Goal: Task Accomplishment & Management: Manage account settings

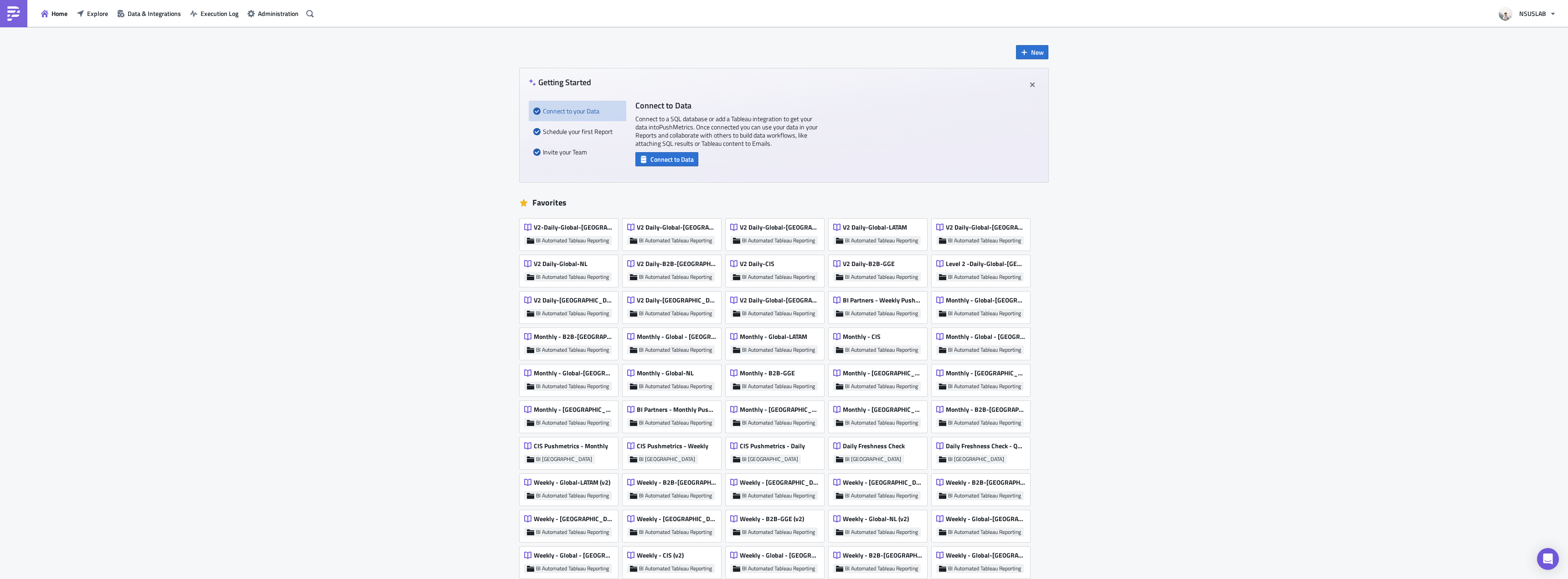
click at [90, 23] on div "Home Explore Data & Integrations Execution Log Administration" at bounding box center [158, 13] width 317 height 27
click at [96, 16] on span "Explore" at bounding box center [97, 13] width 21 height 10
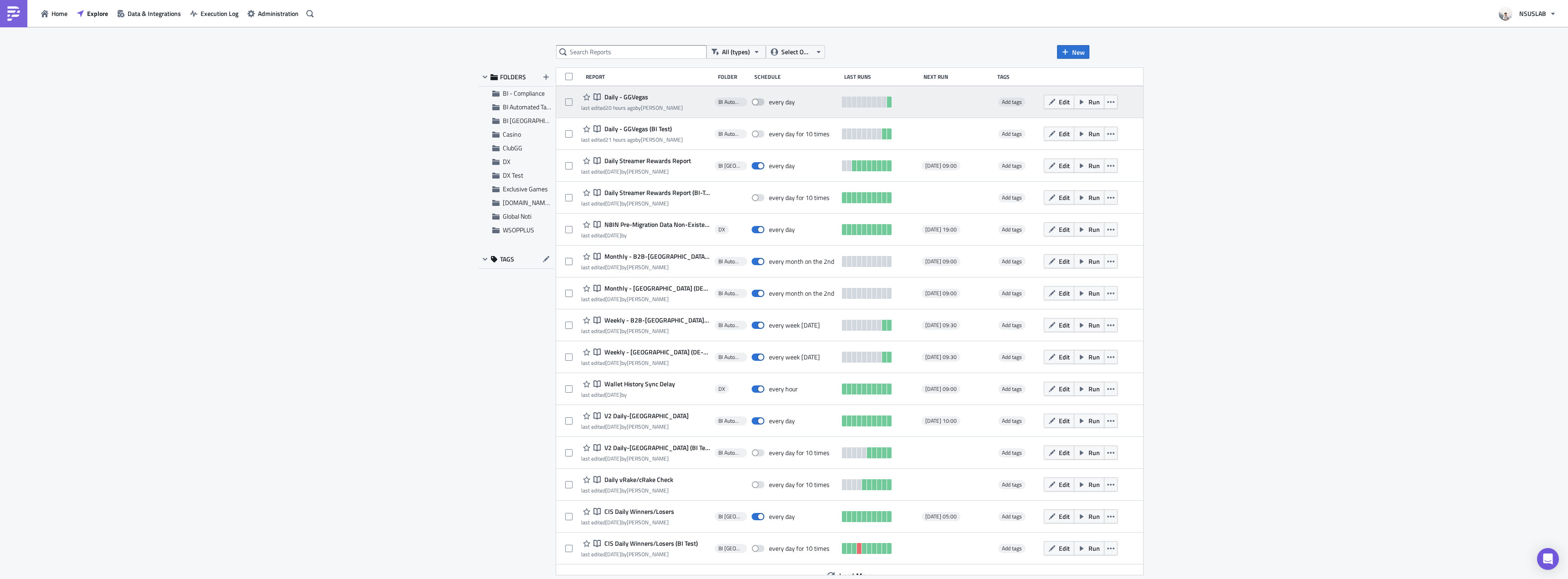
click at [752, 99] on span at bounding box center [758, 102] width 13 height 7
click at [754, 99] on input "checkbox" at bounding box center [757, 102] width 6 height 6
checkbox input "true"
click at [1088, 105] on span "Run" at bounding box center [1094, 102] width 12 height 10
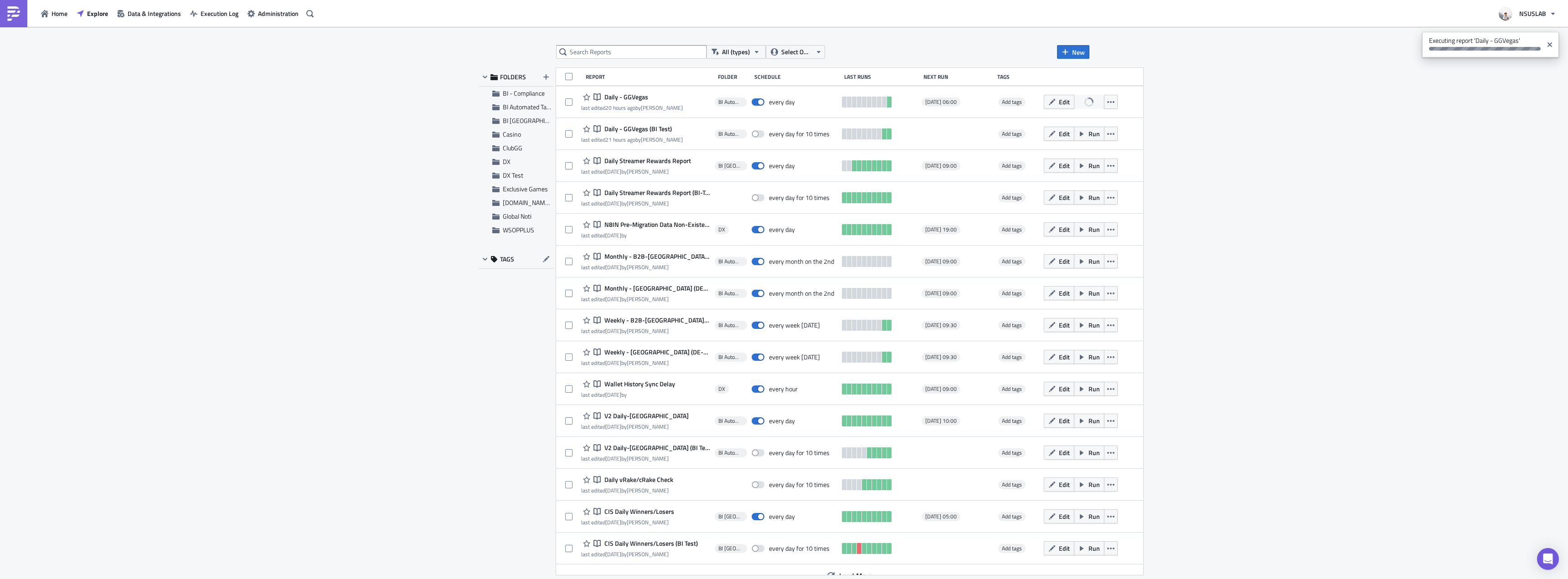
click at [1390, 178] on div "All (types) Select Owner New FOLDERS BI - Compliance BI Automated Tableau Repor…" at bounding box center [784, 303] width 1568 height 553
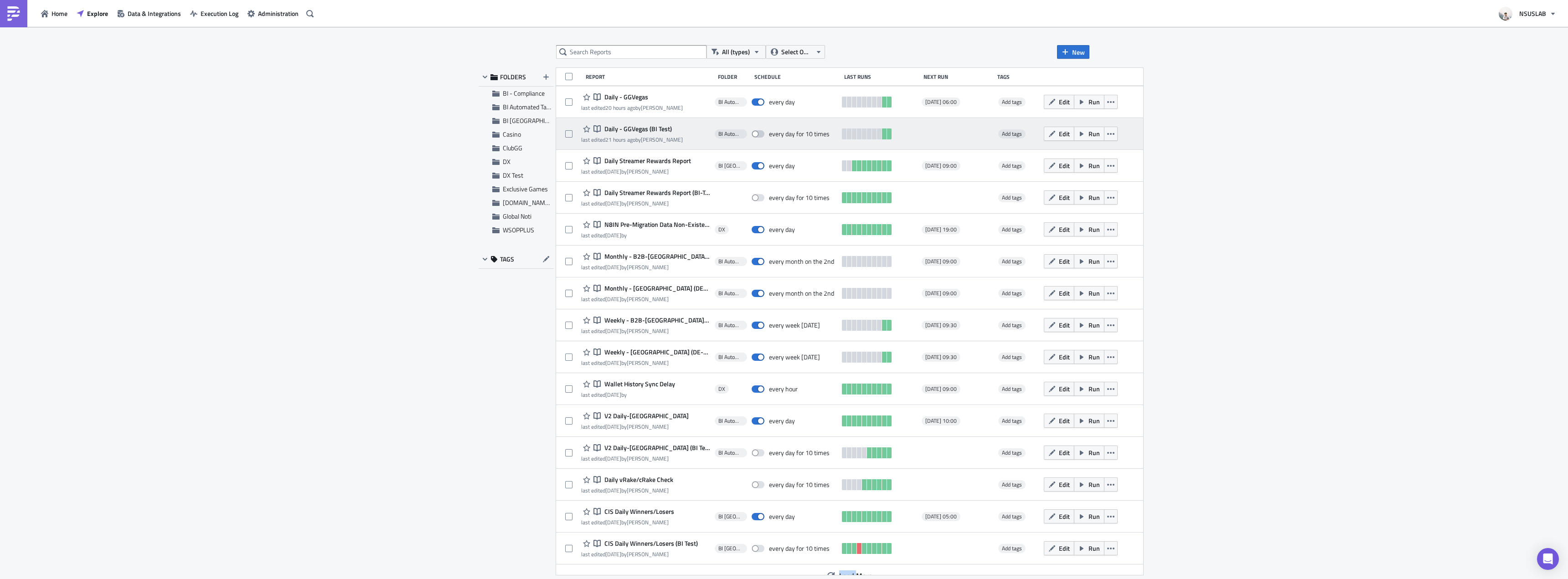
click at [752, 135] on span at bounding box center [758, 134] width 13 height 7
click at [754, 135] on input "checkbox" at bounding box center [757, 134] width 6 height 6
checkbox input "true"
click at [1104, 137] on button "button" at bounding box center [1111, 133] width 13 height 14
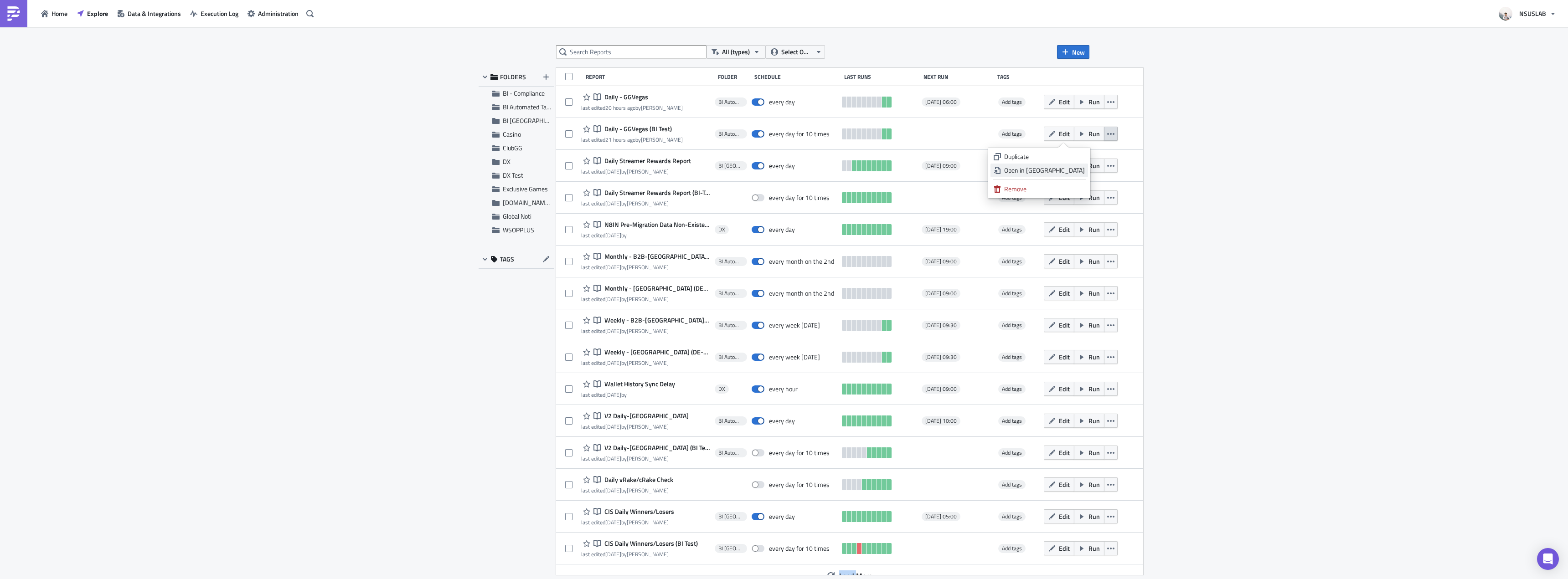
click at [1061, 171] on div "Open in [GEOGRAPHIC_DATA]" at bounding box center [1045, 170] width 81 height 9
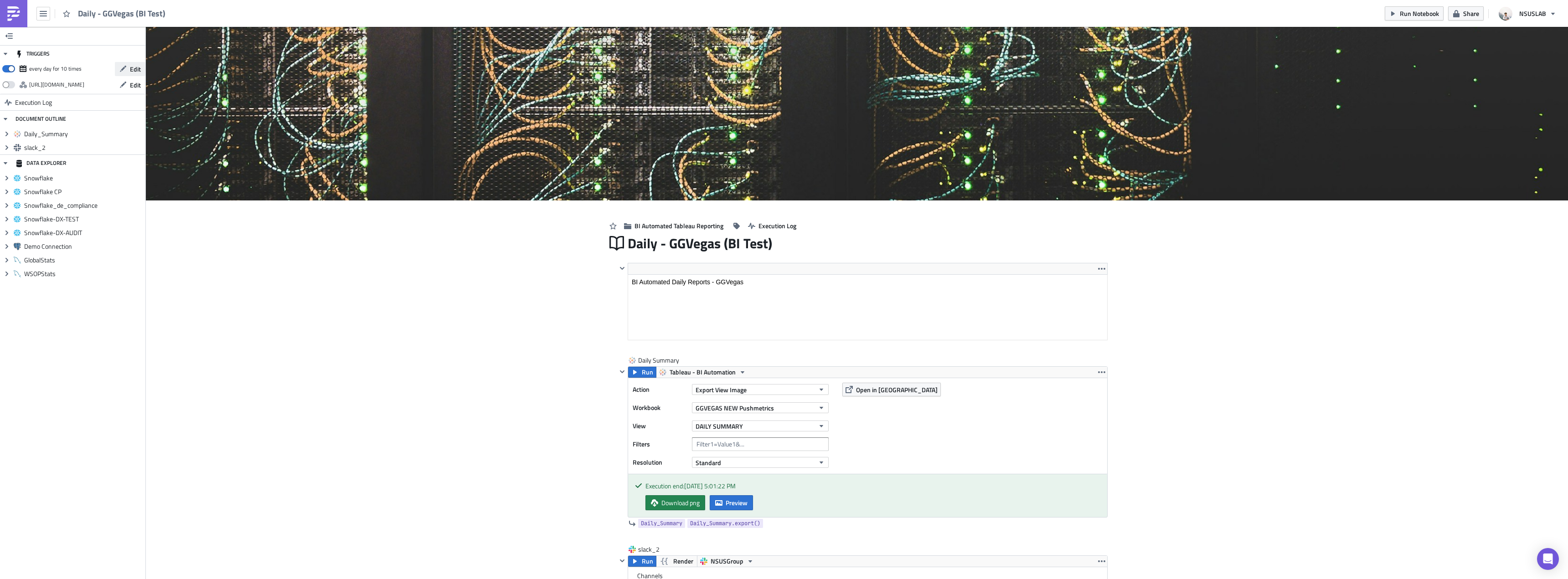
click at [124, 69] on icon "button" at bounding box center [123, 69] width 6 height 6
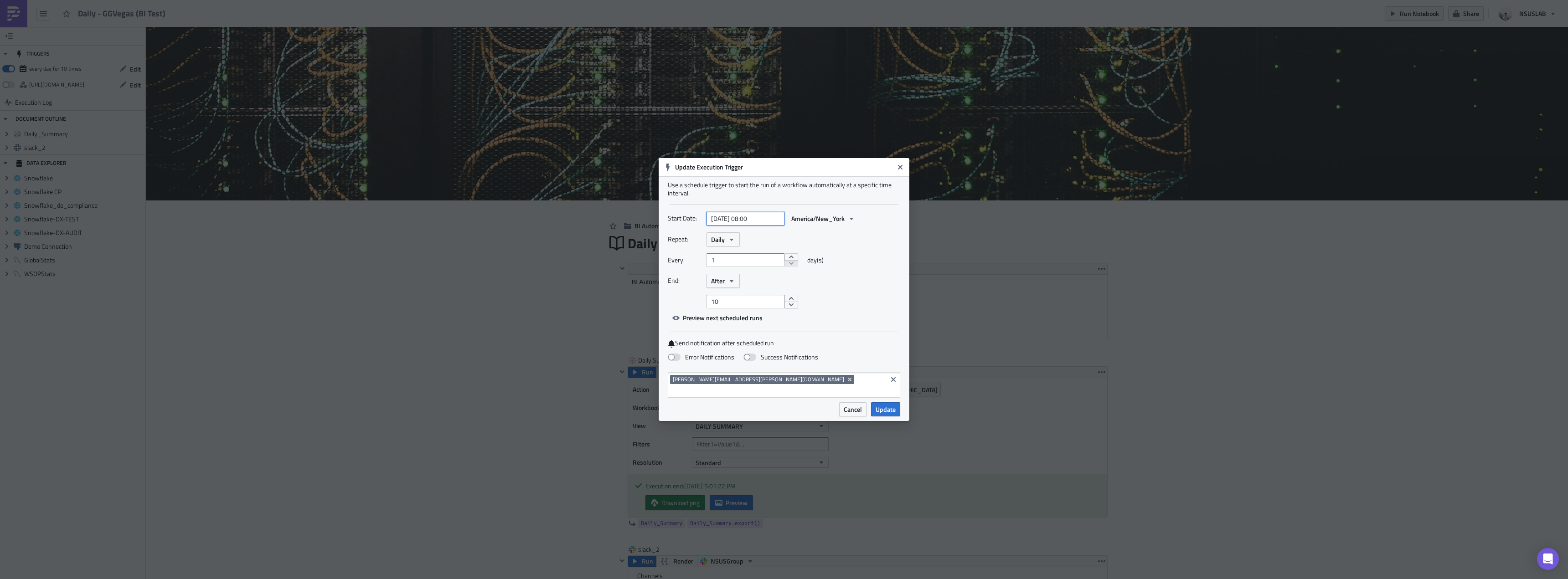
click at [754, 222] on input "2025-08-19 08:00" at bounding box center [746, 218] width 78 height 13
select select "7"
select select "2025"
click at [751, 225] on input "2025-08-19 08:00" at bounding box center [746, 218] width 78 height 13
click at [738, 322] on div "21" at bounding box center [743, 317] width 13 height 13
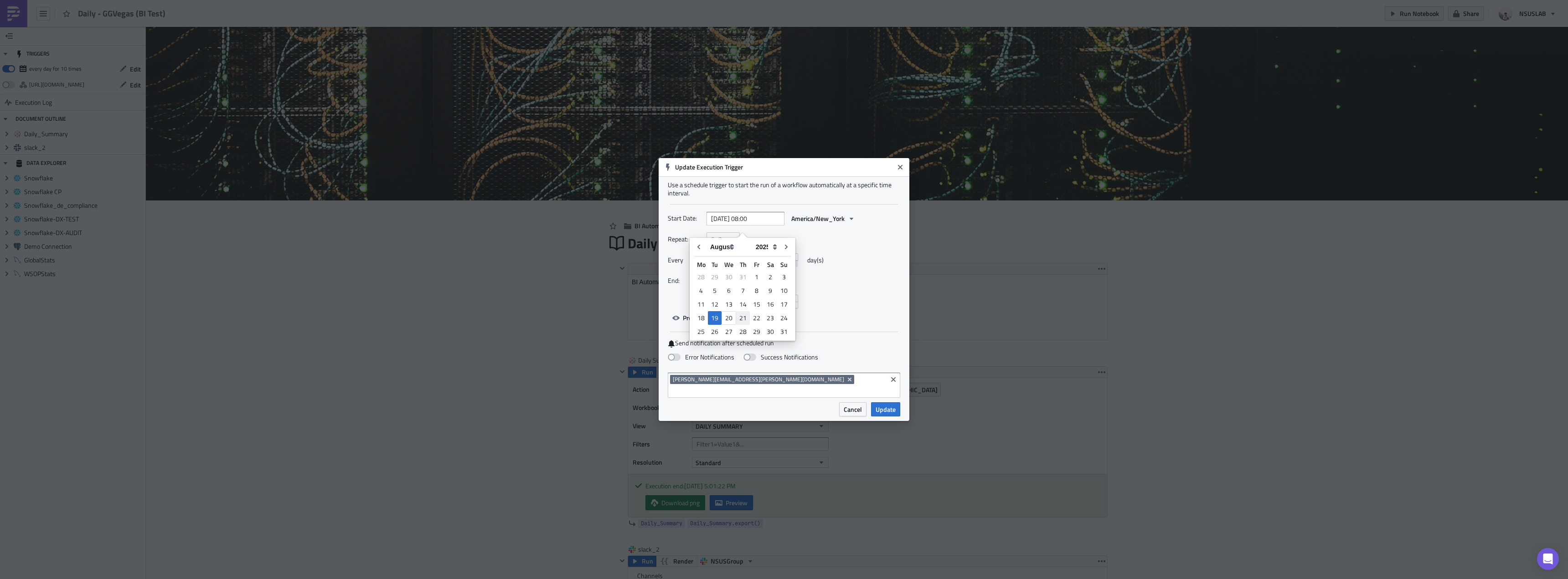
type input "2025-08-21 08:00"
select select "7"
select select "2025"
click at [751, 224] on input "2025-08-21 08:00" at bounding box center [746, 218] width 78 height 13
type input "[DATE] 06:00"
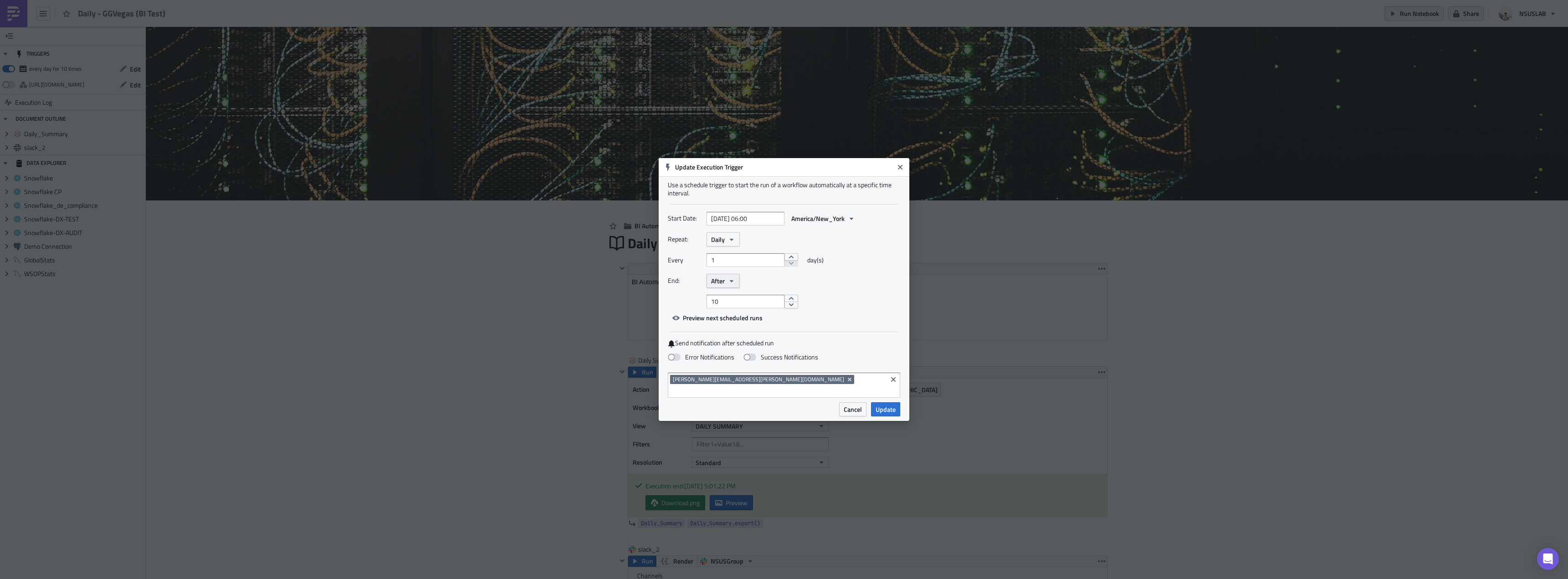
drag, startPoint x: 833, startPoint y: 172, endPoint x: 734, endPoint y: 284, distance: 149.5
click at [734, 284] on icon "button" at bounding box center [732, 281] width 7 height 7
click at [724, 294] on div "Never After On date" at bounding box center [750, 310] width 86 height 46
click at [740, 302] on div "Never" at bounding box center [750, 297] width 75 height 9
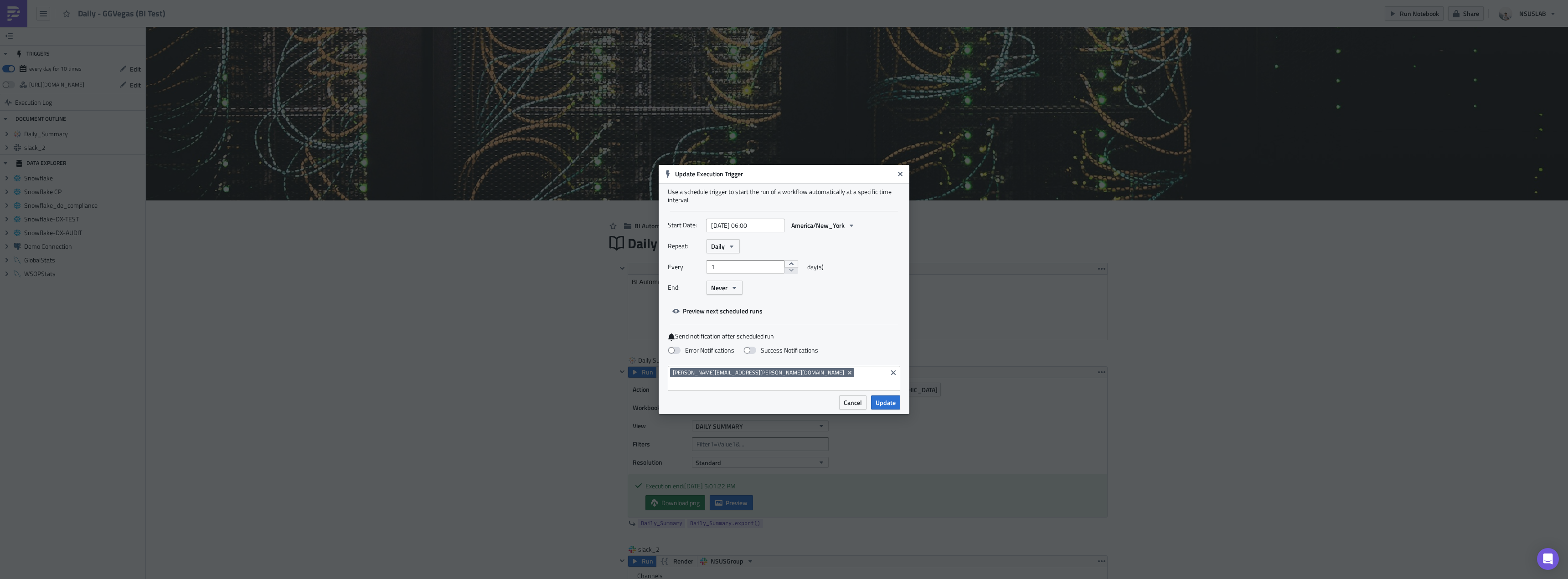
click at [729, 359] on div "Error Notifications Success Notifications" at bounding box center [784, 351] width 233 height 16
click at [725, 355] on label "Error Notifications" at bounding box center [701, 350] width 66 height 8
click at [8, 7] on input "Error Notifications" at bounding box center [5, 4] width 6 height 6
checkbox input "true"
click at [886, 402] on button "Update" at bounding box center [886, 402] width 29 height 14
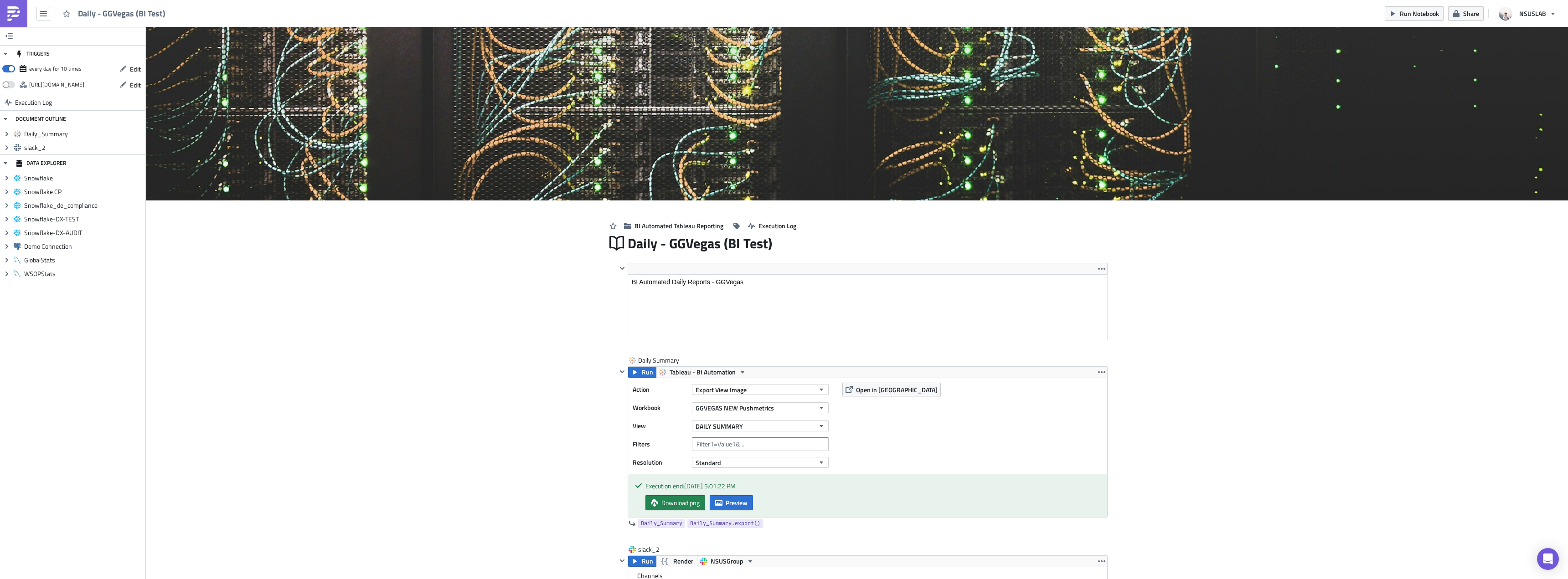
click at [525, 330] on div "Cover Image BI Automated Tableau Reporting Execution Log Daily - GGVegas (BI Te…" at bounding box center [857, 527] width 1422 height 1000
